Goal: Task Accomplishment & Management: Use online tool/utility

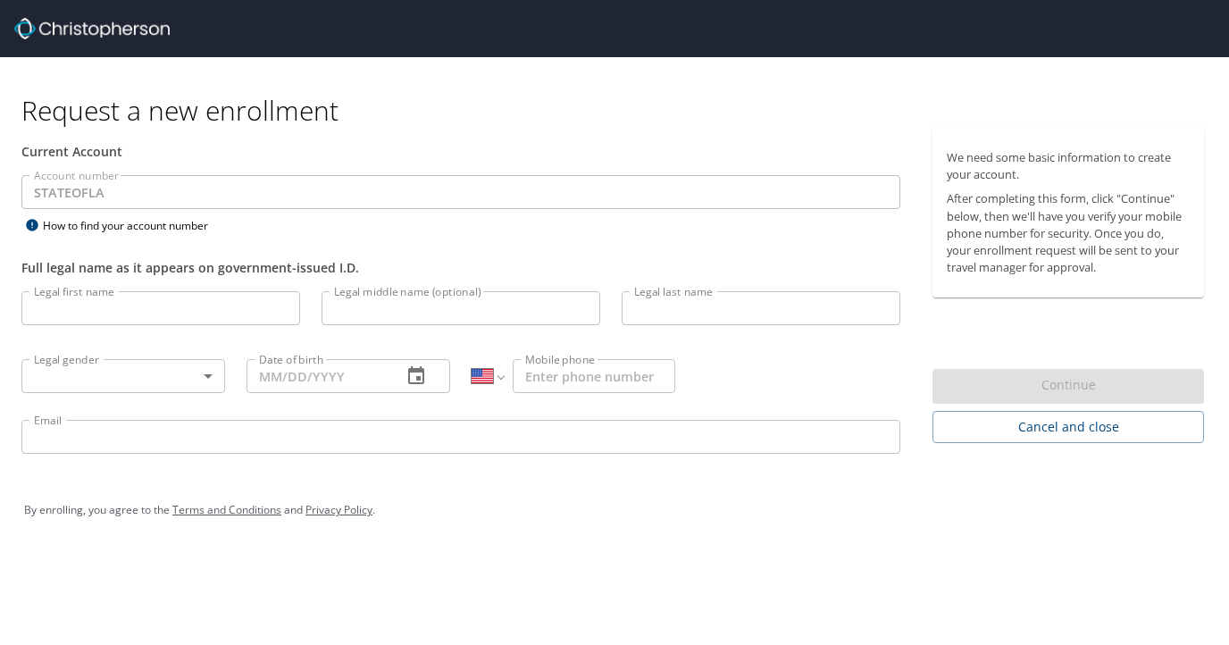
select select "US"
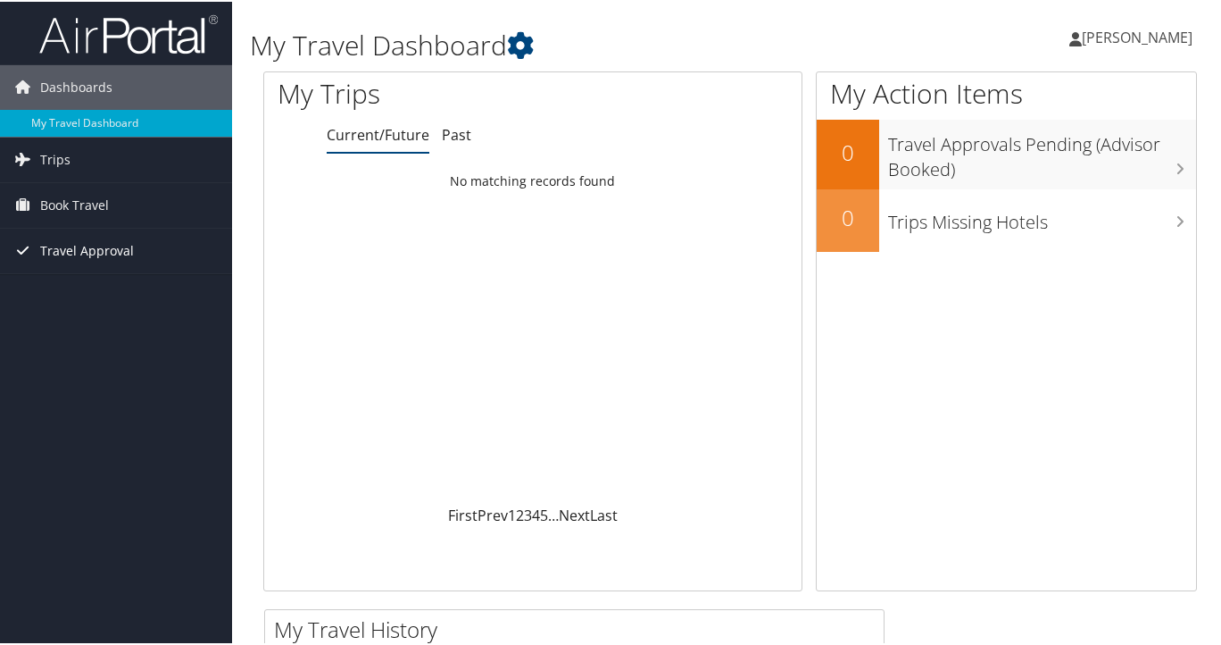
click at [77, 240] on span "Travel Approval" at bounding box center [87, 249] width 94 height 45
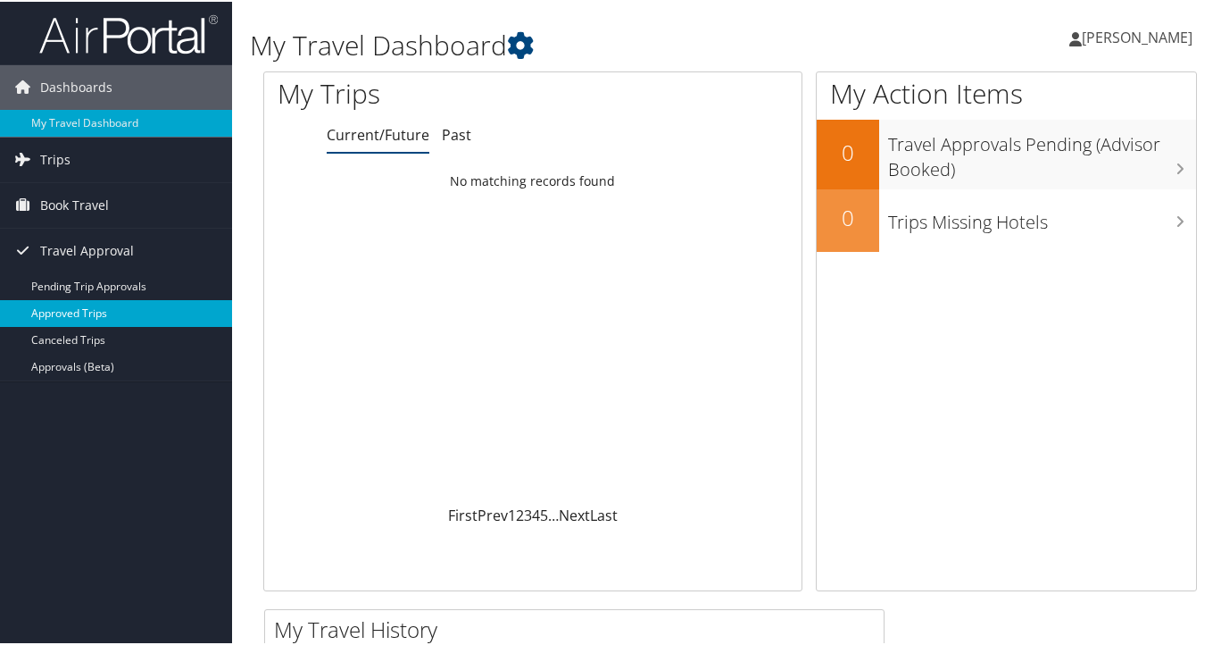
click at [87, 317] on link "Approved Trips" at bounding box center [116, 311] width 232 height 27
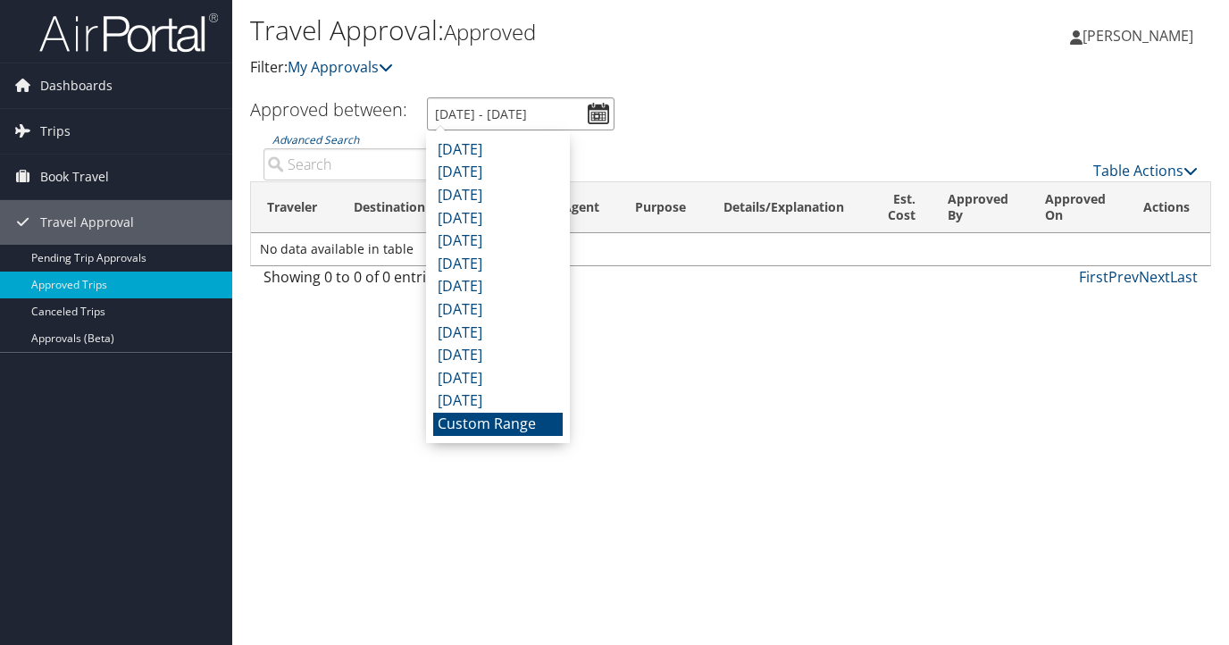
click at [596, 117] on input "8/3/2025 - 9/3/2025" at bounding box center [520, 113] width 187 height 33
click at [516, 382] on li "October 2024" at bounding box center [497, 378] width 129 height 23
type input "10/1/2024 - 10/31/2024"
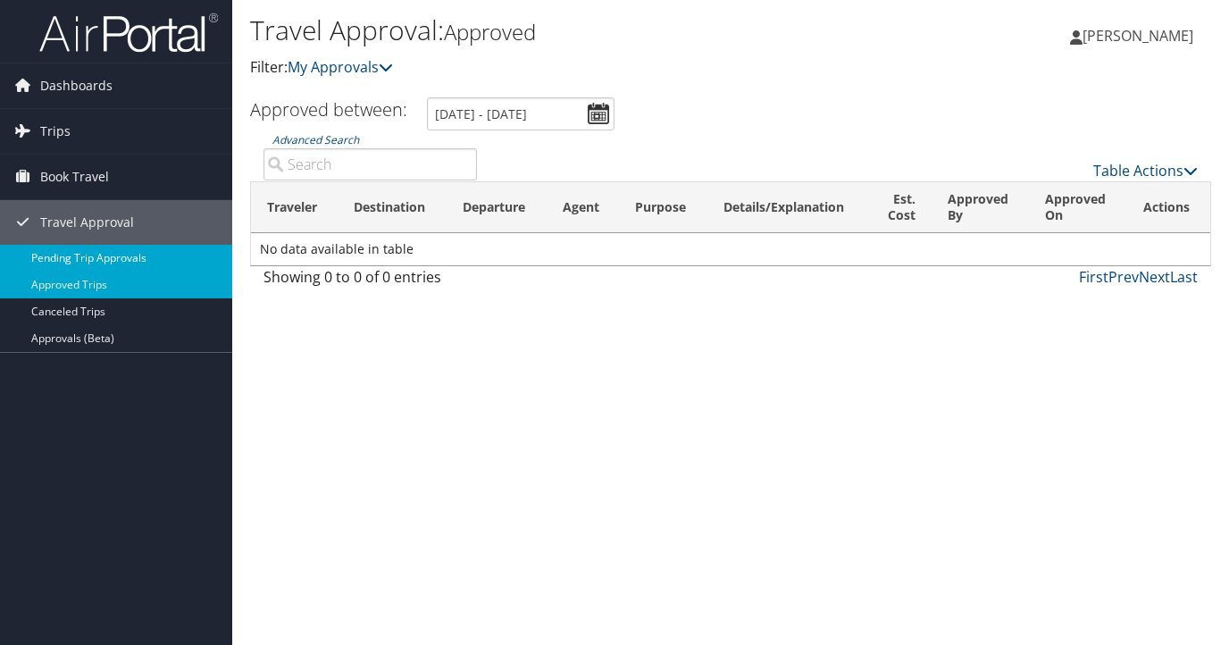
click at [135, 258] on link "Pending Trip Approvals" at bounding box center [116, 258] width 232 height 27
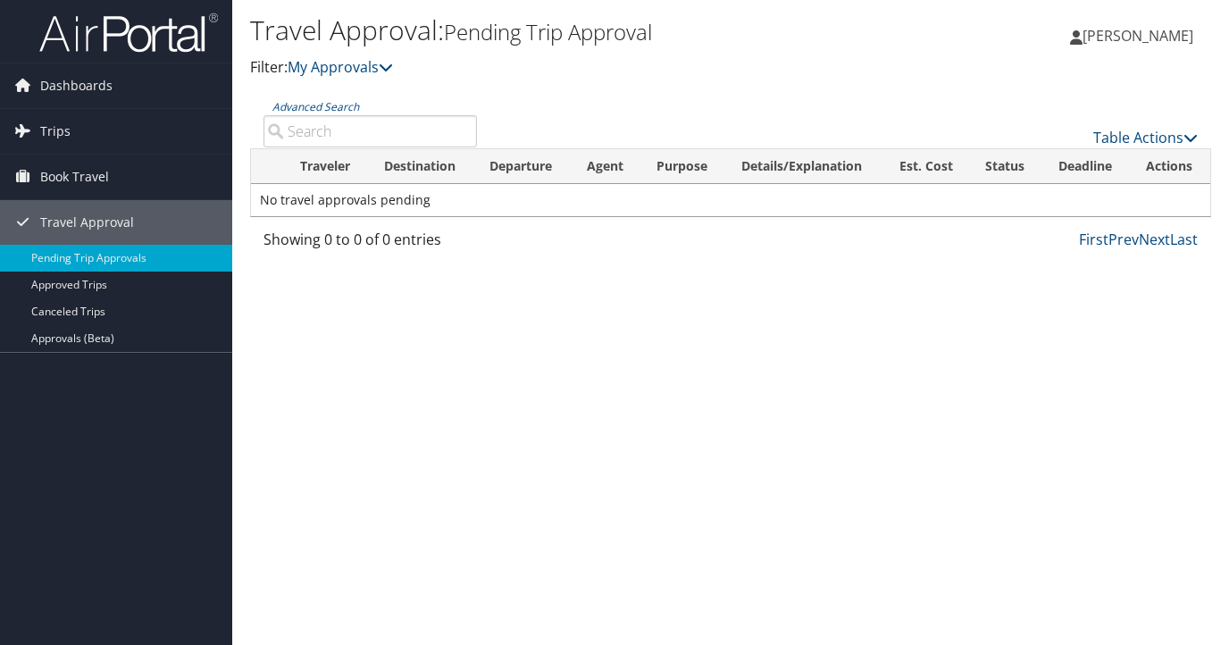
click at [426, 124] on input "Advanced Search" at bounding box center [369, 131] width 213 height 32
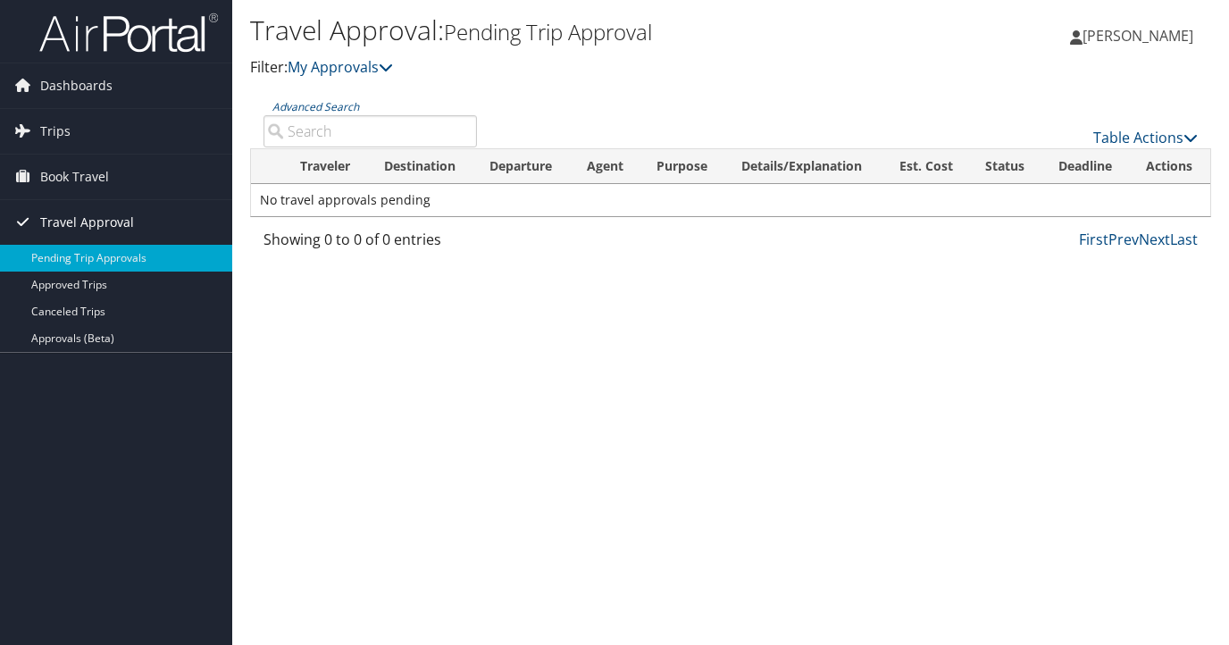
click at [111, 225] on span "Travel Approval" at bounding box center [87, 222] width 94 height 45
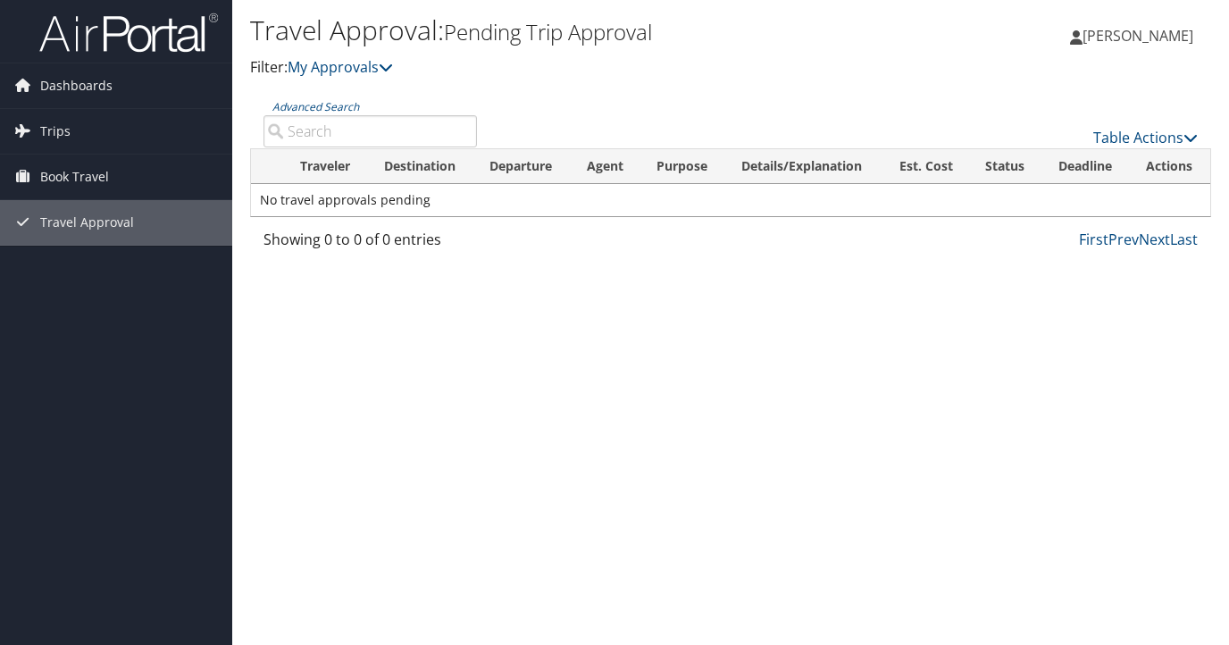
click at [400, 125] on input "Advanced Search" at bounding box center [369, 131] width 213 height 32
click at [368, 68] on link "My Approvals" at bounding box center [339, 67] width 105 height 20
click at [349, 133] on input "Advanced Search" at bounding box center [369, 131] width 213 height 32
click at [268, 139] on input "Advanced Search" at bounding box center [369, 131] width 213 height 32
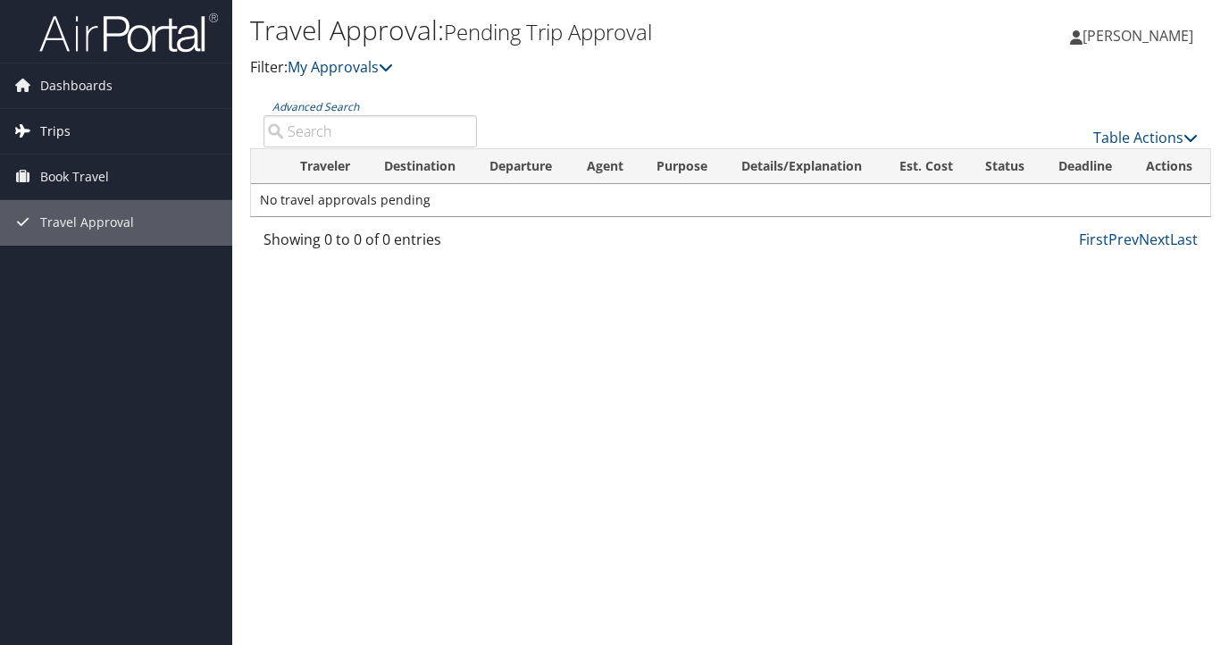
click at [60, 127] on span "Trips" at bounding box center [55, 131] width 30 height 45
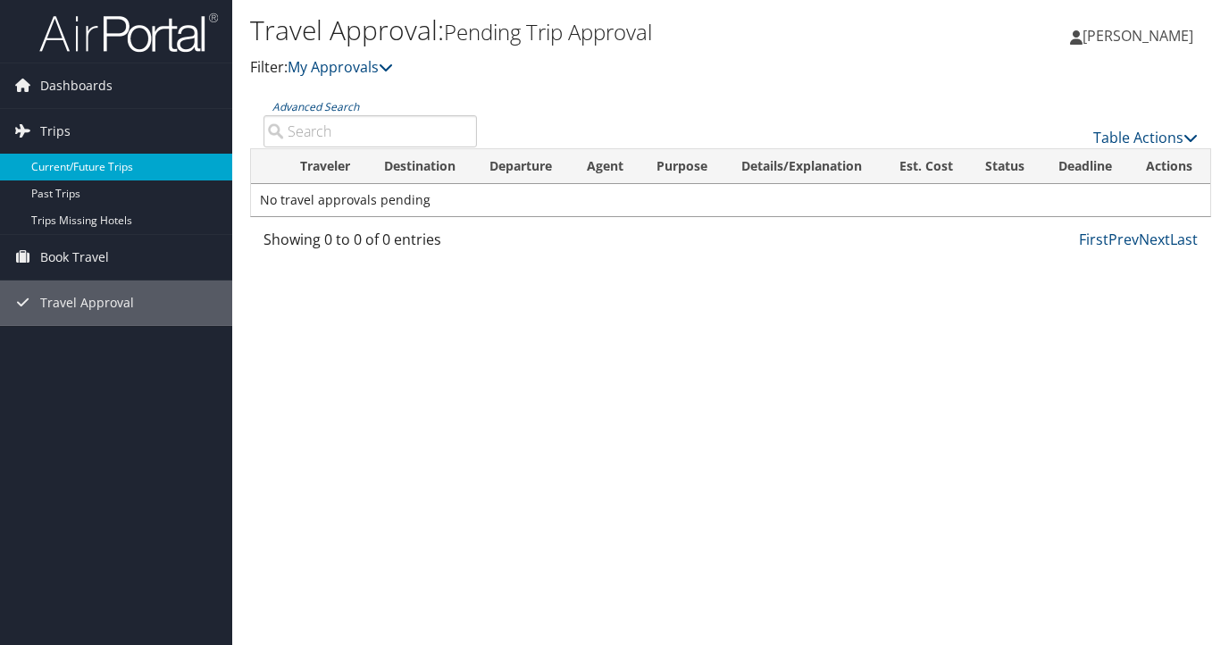
click at [80, 160] on link "Current/Future Trips" at bounding box center [116, 167] width 232 height 27
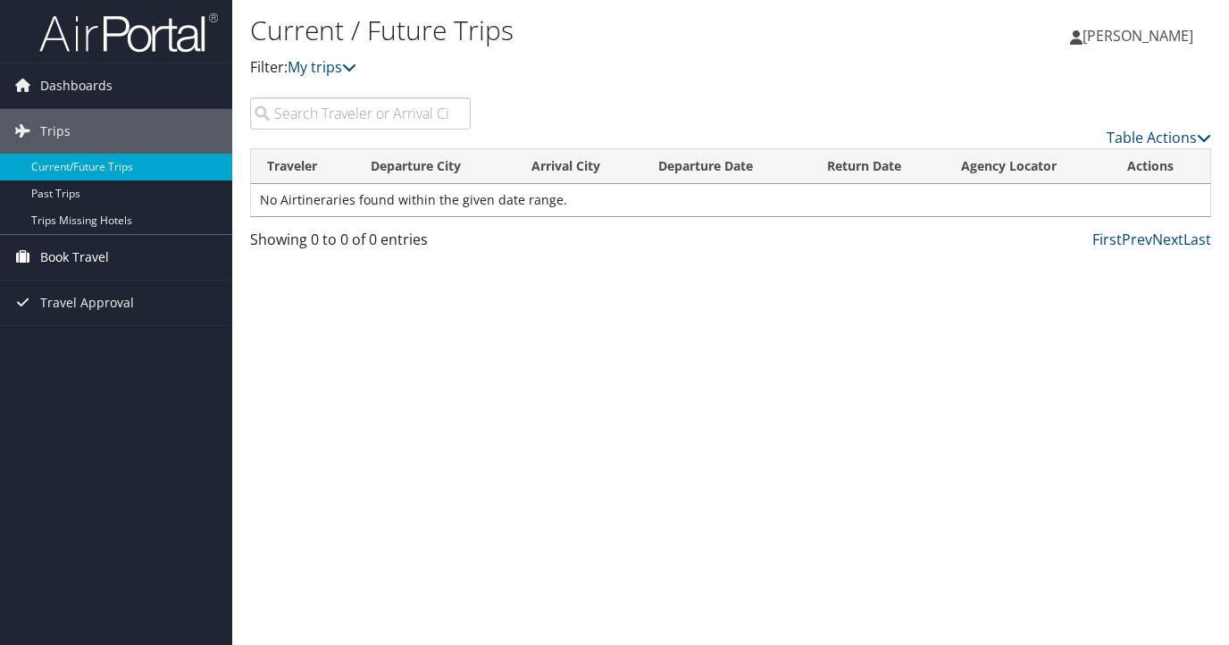
click at [94, 259] on span "Book Travel" at bounding box center [74, 257] width 69 height 45
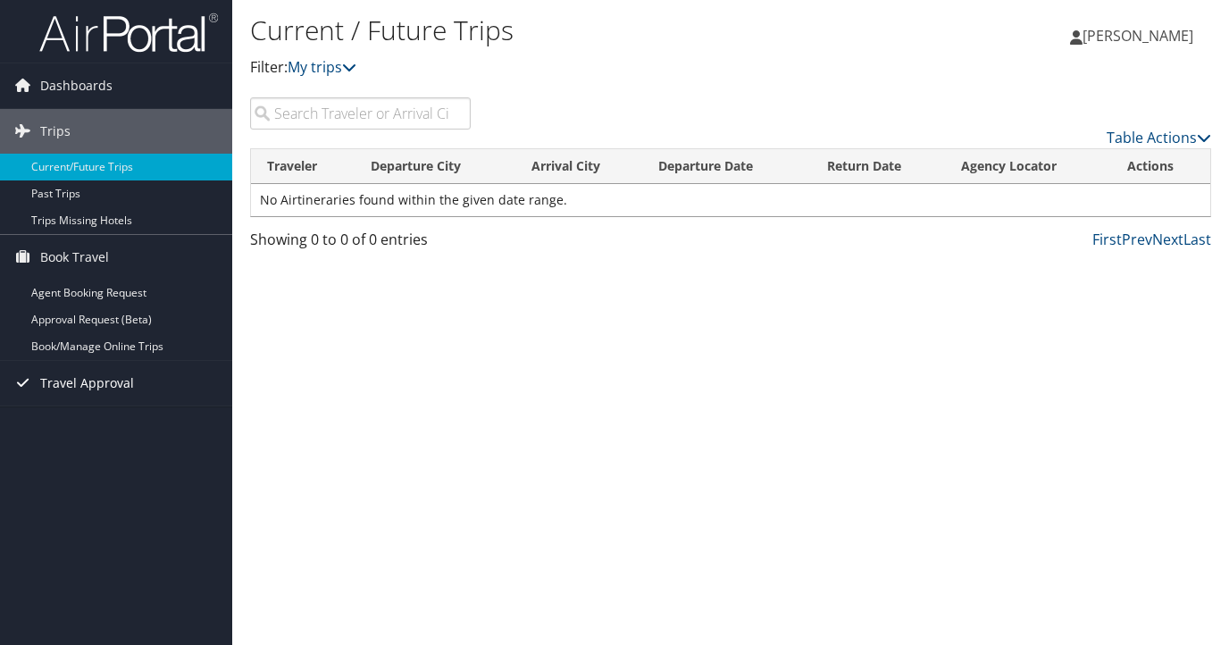
click at [112, 377] on span "Travel Approval" at bounding box center [87, 383] width 94 height 45
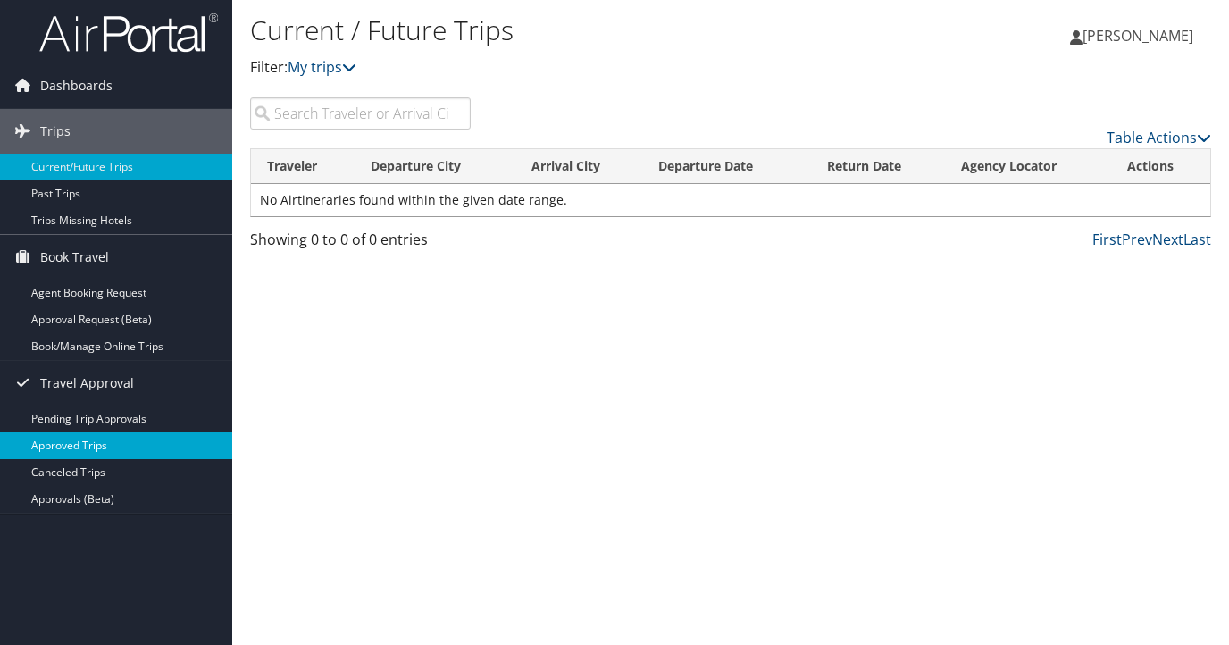
click at [100, 446] on link "Approved Trips" at bounding box center [116, 445] width 232 height 27
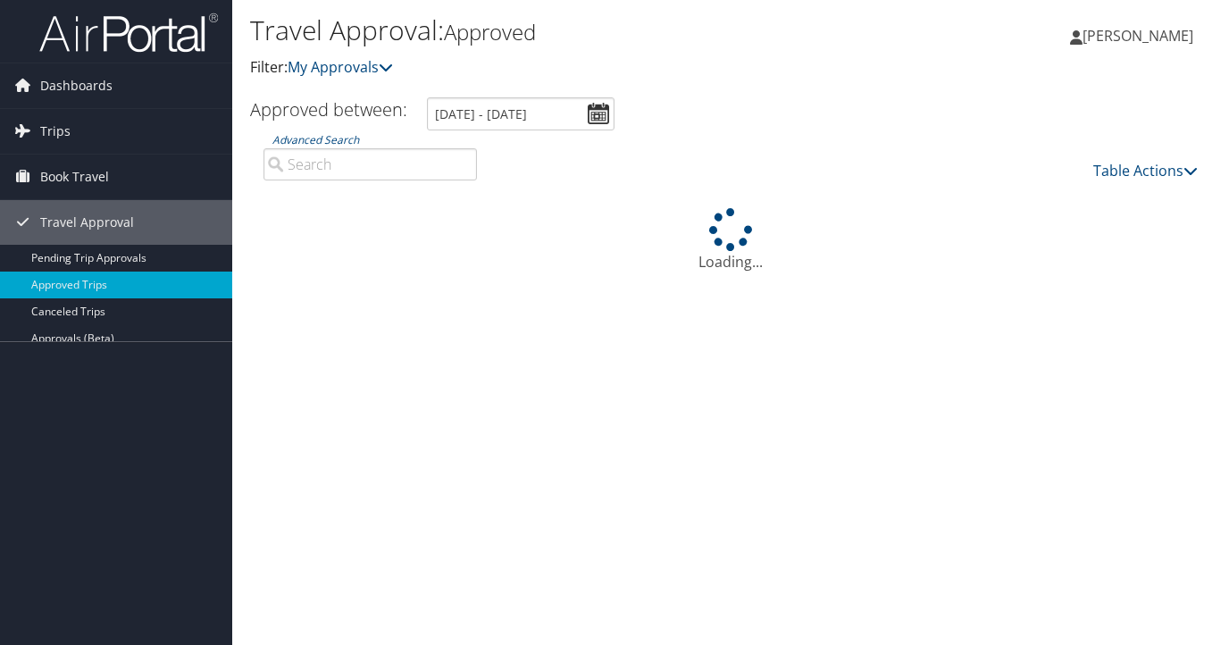
click at [411, 113] on ul "Approved between: [DATE] - [DATE]" at bounding box center [720, 113] width 980 height 33
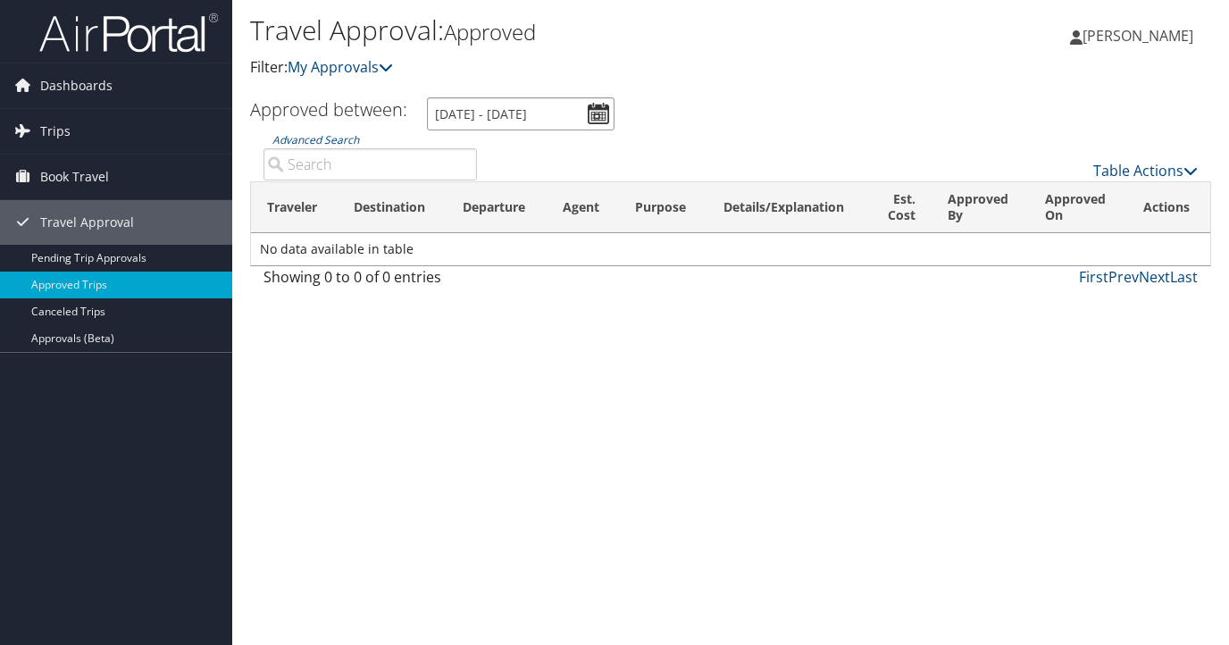
click at [590, 112] on input "8/3/2025 - 9/3/2025" at bounding box center [520, 113] width 187 height 33
click at [571, 105] on input "8/3/2025 - 9/3/2025" at bounding box center [520, 113] width 187 height 33
click at [569, 112] on input "8/3/2025 - 9/3/2025" at bounding box center [520, 113] width 187 height 33
click at [502, 113] on input "8/3/2025 - 9/3/2025" at bounding box center [520, 113] width 187 height 33
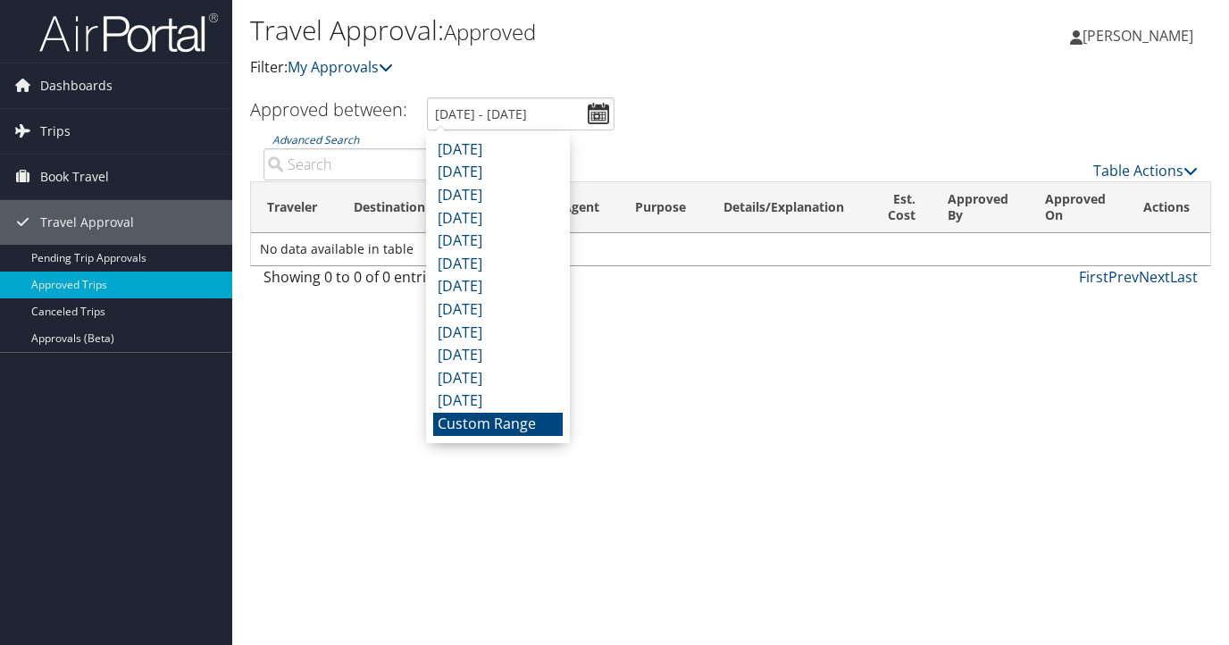
click at [866, 134] on div "Table Actions" at bounding box center [850, 155] width 720 height 51
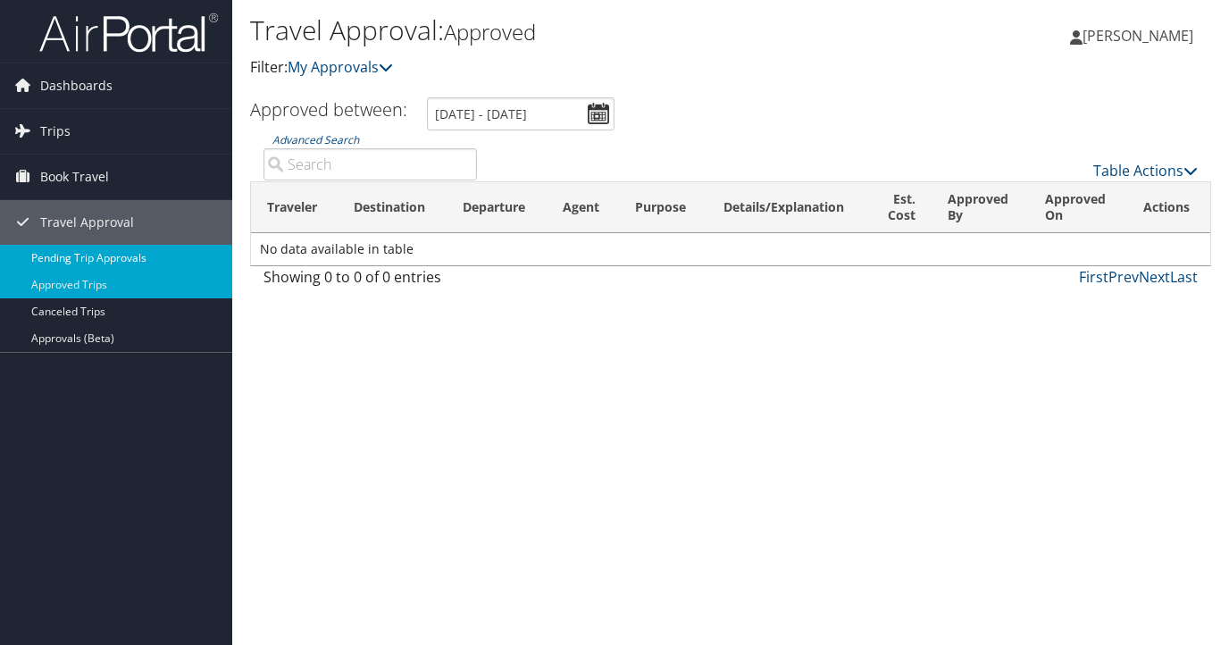
click at [116, 249] on link "Pending Trip Approvals" at bounding box center [116, 258] width 232 height 27
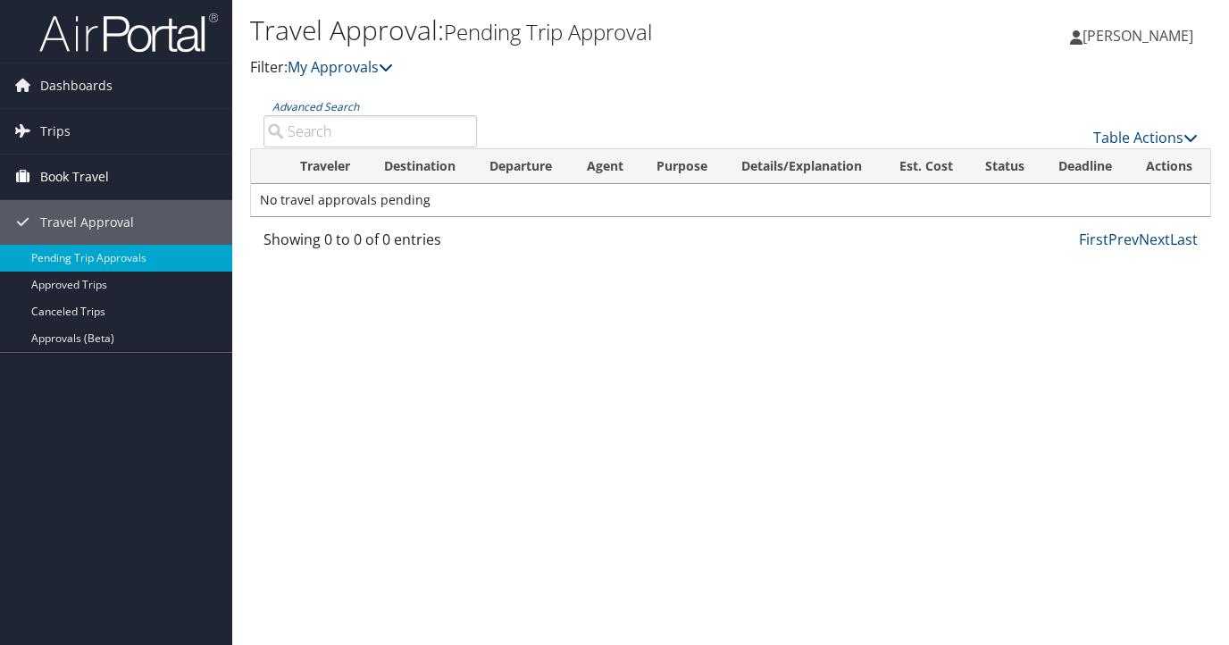
click at [71, 170] on span "Book Travel" at bounding box center [74, 176] width 69 height 45
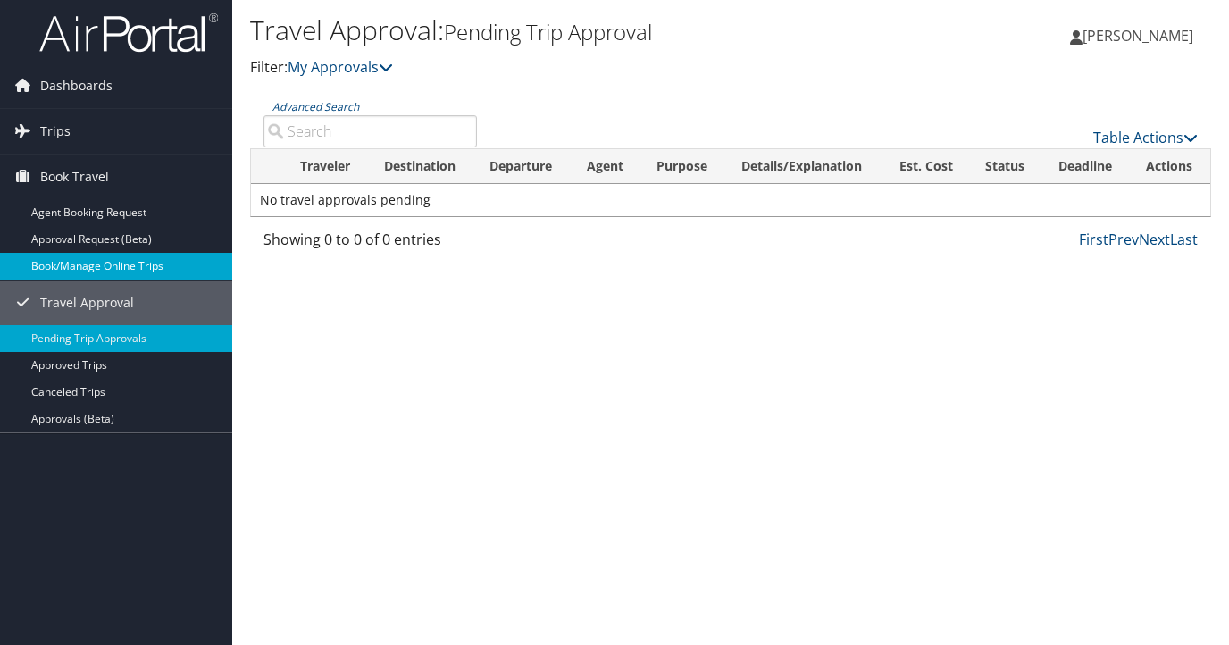
click at [121, 275] on link "Book/Manage Online Trips" at bounding box center [116, 266] width 232 height 27
